Goal: Find specific page/section: Find specific page/section

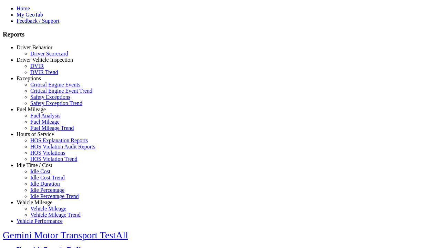
click at [40, 168] on link "Idle Time / Cost" at bounding box center [35, 165] width 36 height 6
click at [45, 193] on link "Idle Percentage Trend" at bounding box center [54, 196] width 48 height 6
select select "**"
type input "*********"
